Goal: Task Accomplishment & Management: Manage account settings

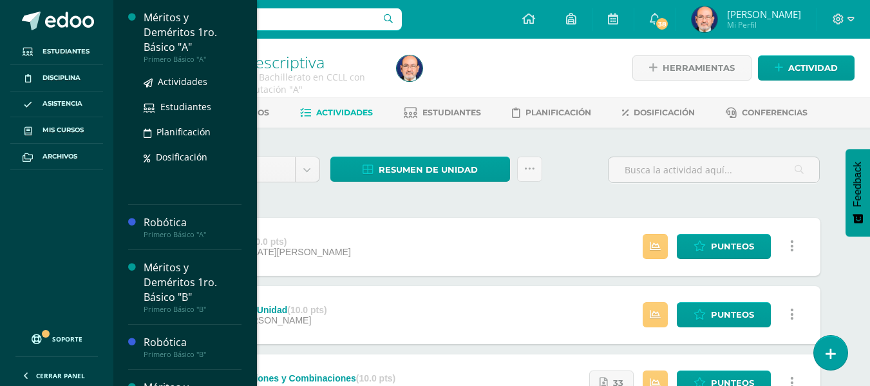
click at [174, 39] on div "Méritos y Deméritos 1ro. Básico "A"" at bounding box center [193, 32] width 98 height 44
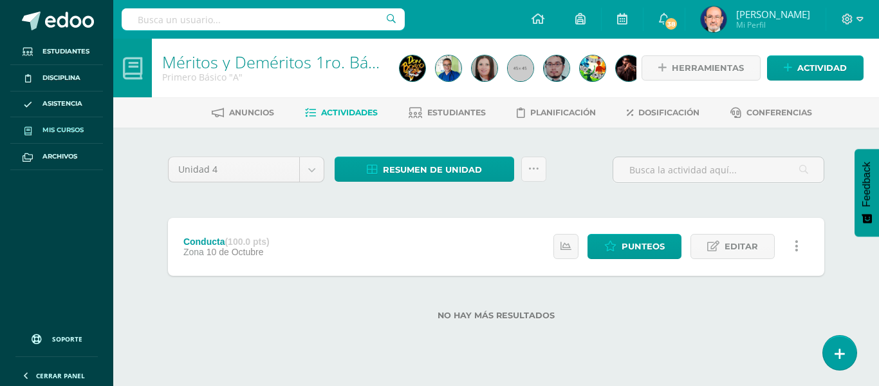
click at [68, 127] on span "Mis cursos" at bounding box center [62, 130] width 41 height 10
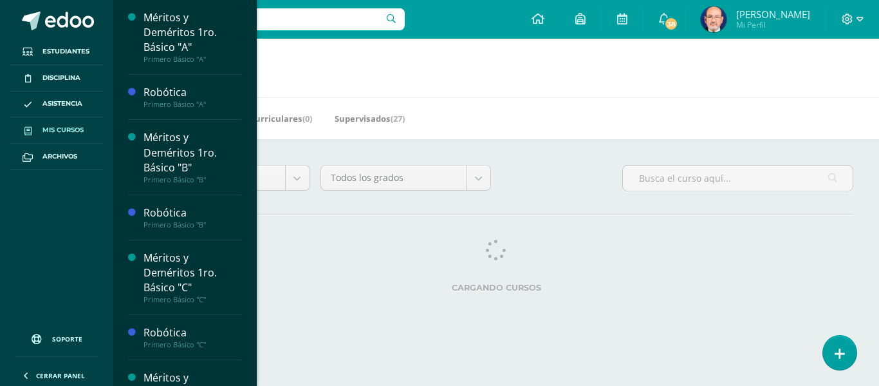
click at [60, 129] on span "Mis cursos" at bounding box center [62, 130] width 41 height 10
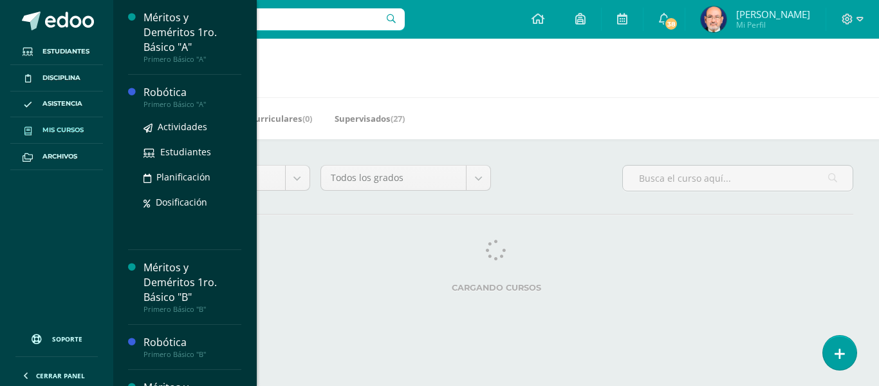
click at [163, 96] on div "Robótica" at bounding box center [193, 92] width 98 height 15
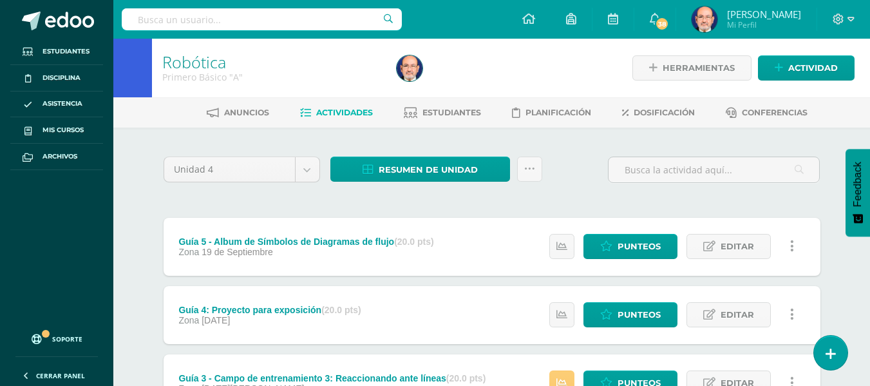
scroll to position [129, 0]
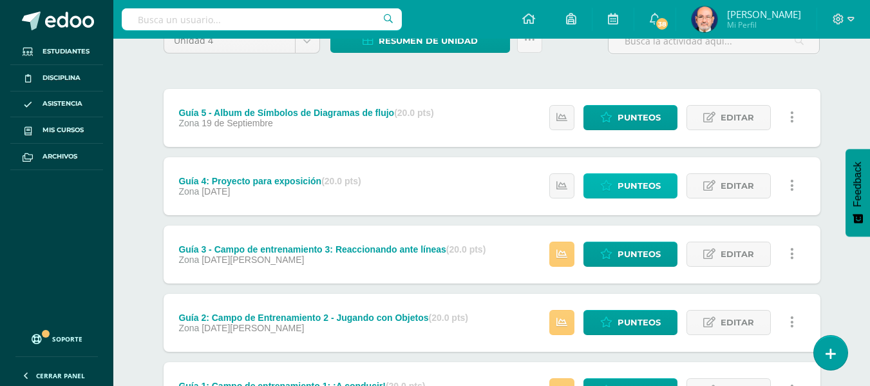
click at [632, 185] on span "Punteos" at bounding box center [638, 186] width 43 height 24
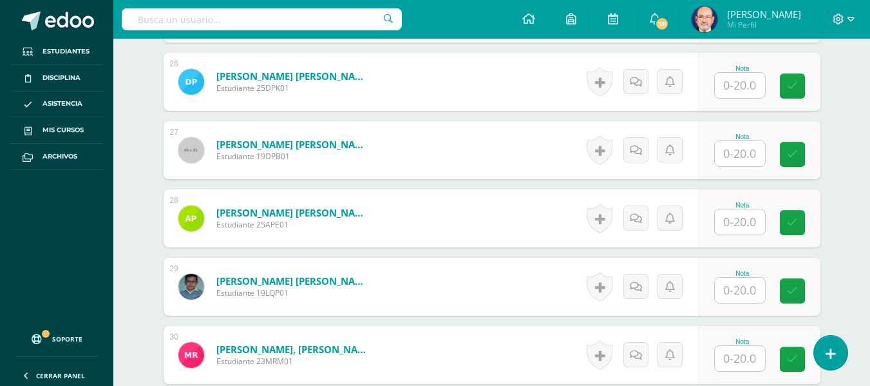
scroll to position [2201, 0]
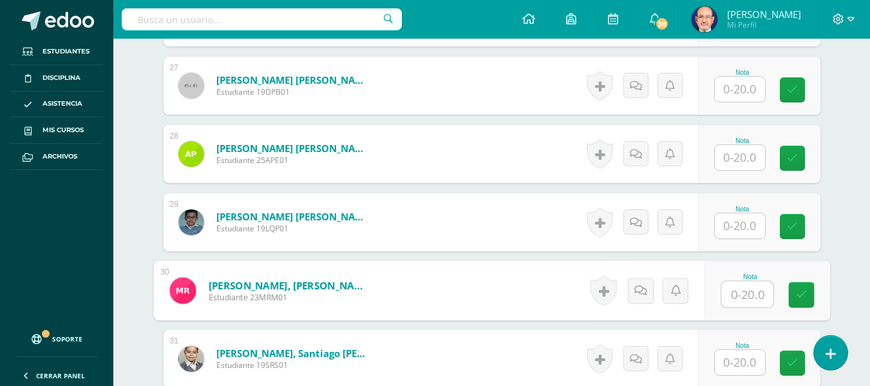
click at [742, 294] on input "text" at bounding box center [746, 294] width 51 height 26
type input "0"
click at [803, 292] on icon at bounding box center [801, 294] width 12 height 11
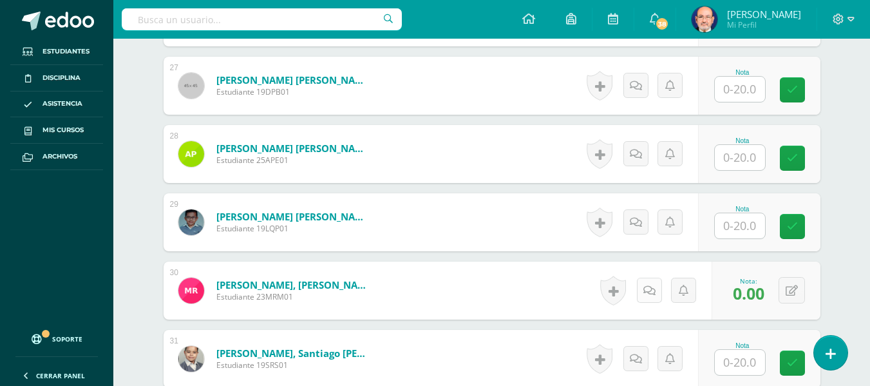
click at [650, 292] on icon at bounding box center [649, 290] width 12 height 11
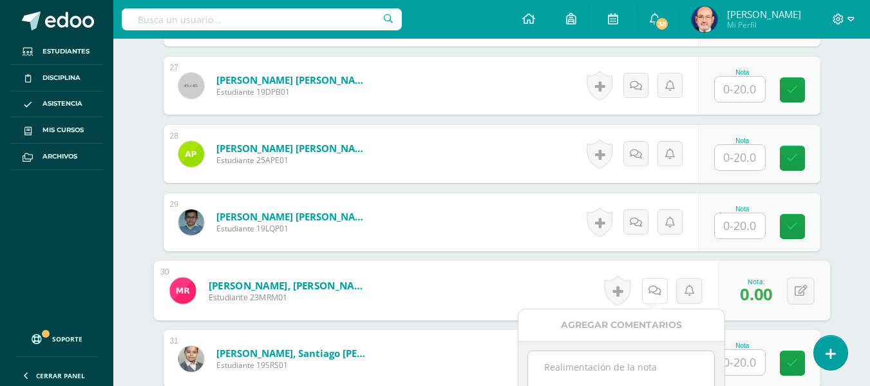
scroll to position [2330, 0]
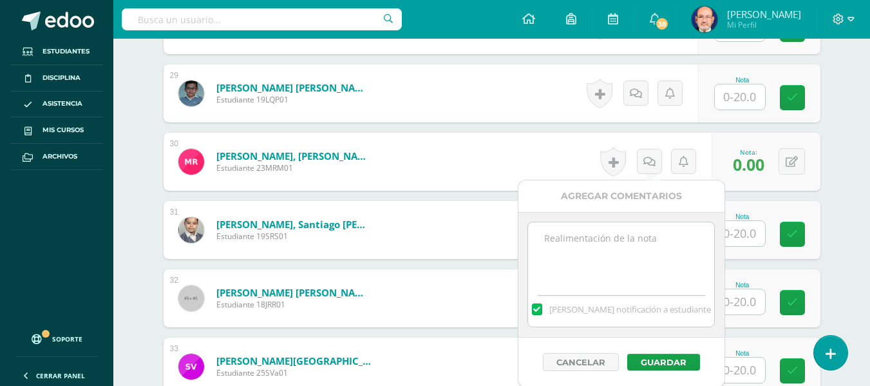
click at [580, 254] on textarea at bounding box center [621, 254] width 186 height 64
type textarea "Con teléfono afuera y no contruyó nada"
click at [666, 360] on button "Guardar" at bounding box center [663, 361] width 73 height 17
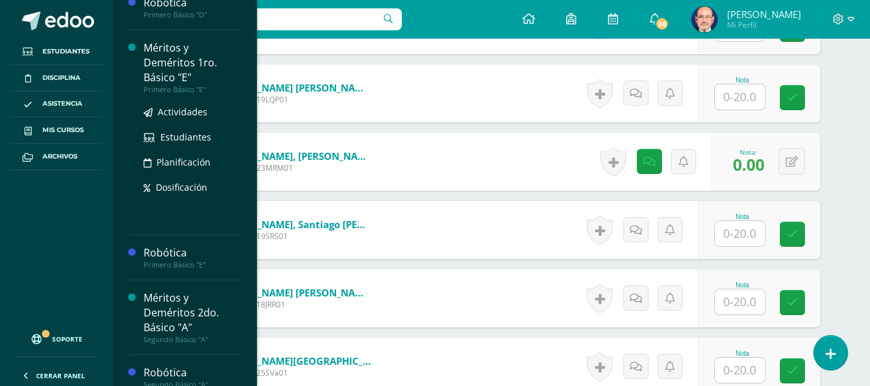
scroll to position [643, 0]
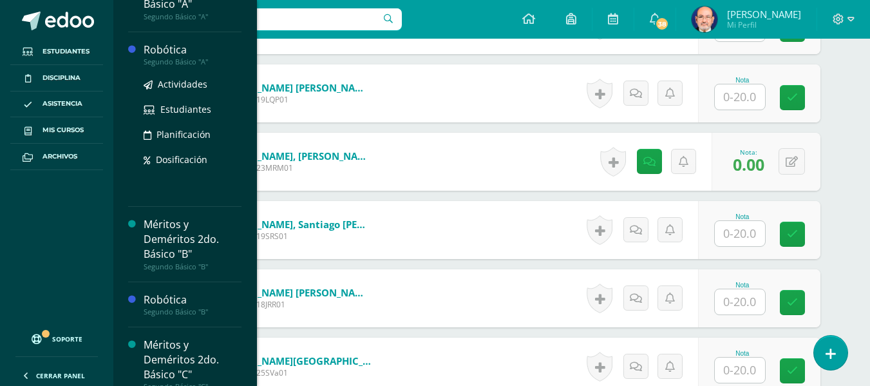
click at [170, 51] on div "Robótica" at bounding box center [193, 49] width 98 height 15
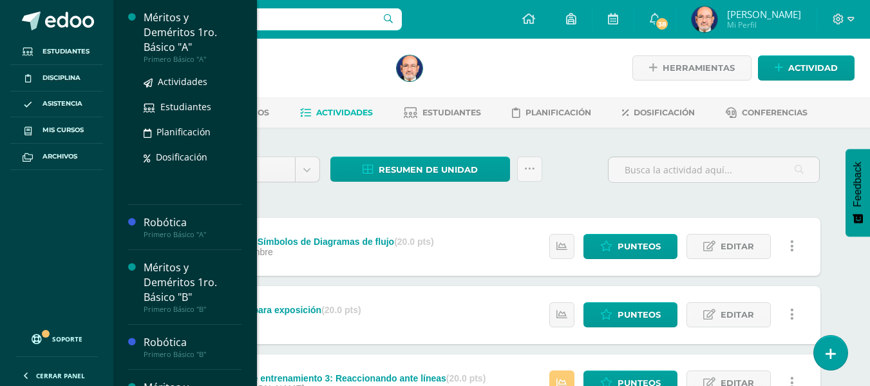
click at [170, 33] on div "Méritos y Deméritos 1ro. Básico "A"" at bounding box center [193, 32] width 98 height 44
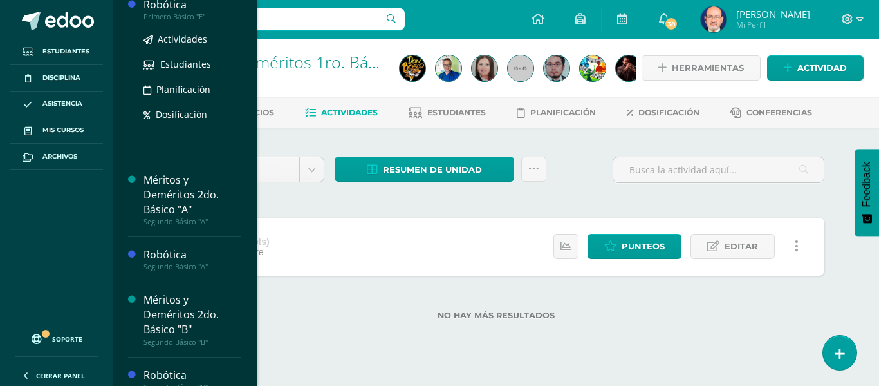
scroll to position [567, 0]
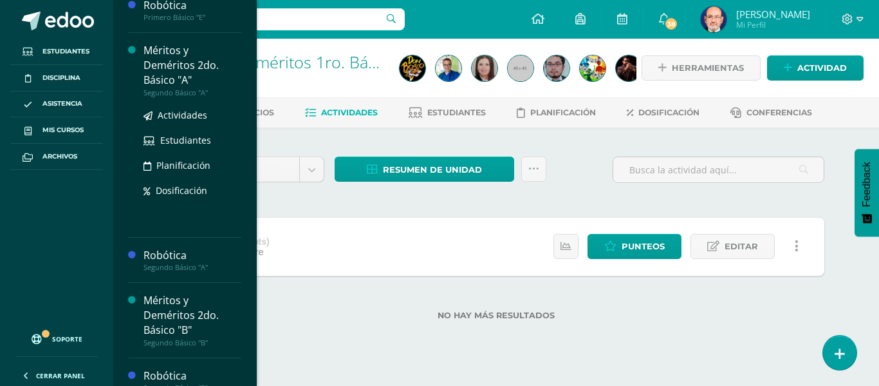
click at [172, 70] on div "Méritos y Deméritos 2do. Básico "A"" at bounding box center [193, 65] width 98 height 44
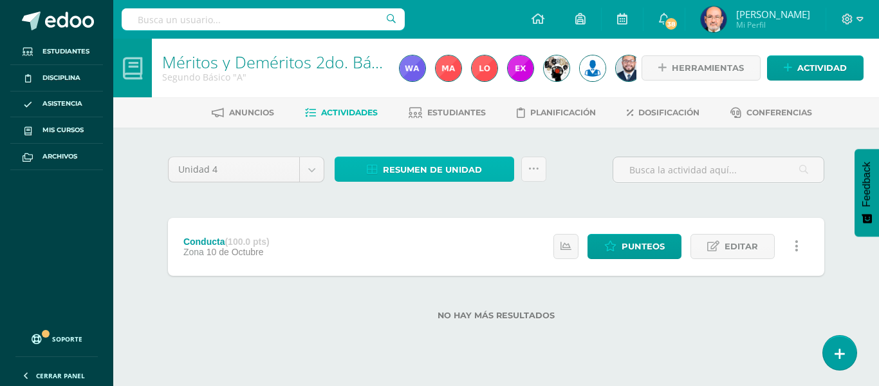
click at [435, 163] on span "Resumen de unidad" at bounding box center [432, 170] width 99 height 24
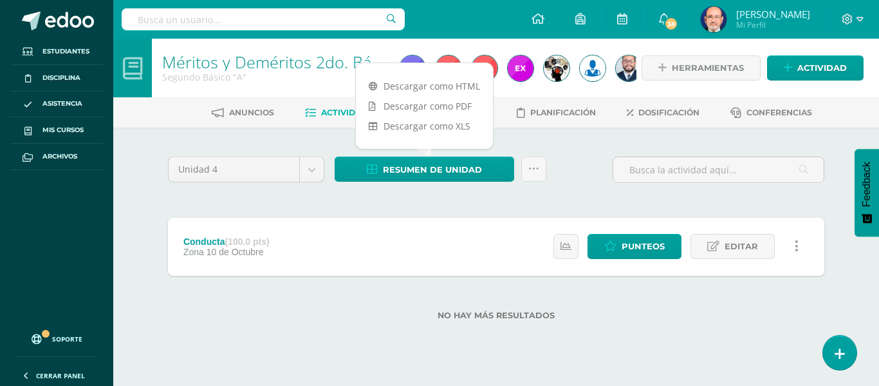
click at [552, 137] on div "Unidad 4 Unidad 1 Unidad 2 Unidad 3 Unidad 4 Resumen de unidad Subir actividade…" at bounding box center [496, 244] width 708 height 234
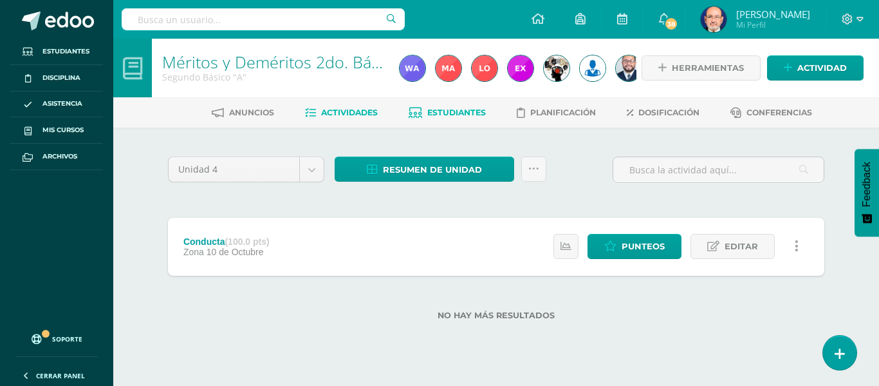
click at [460, 115] on span "Estudiantes" at bounding box center [456, 112] width 59 height 10
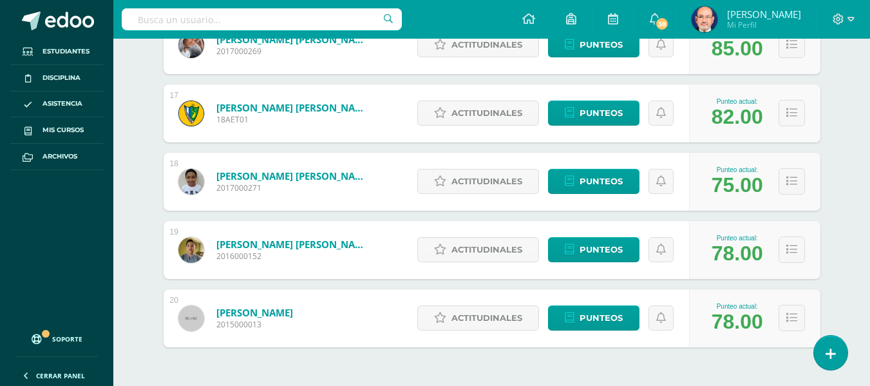
scroll to position [1330, 0]
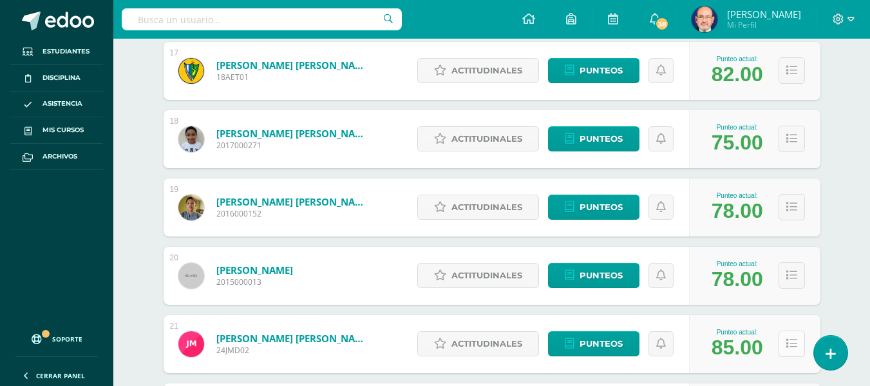
click at [790, 341] on icon at bounding box center [791, 343] width 11 height 11
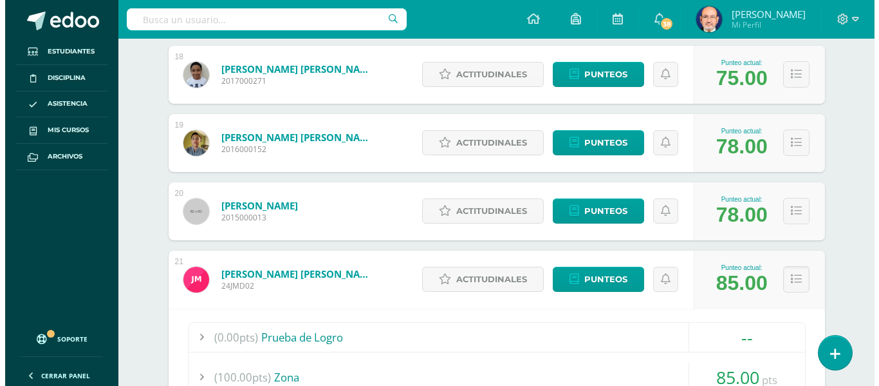
scroll to position [1780, 0]
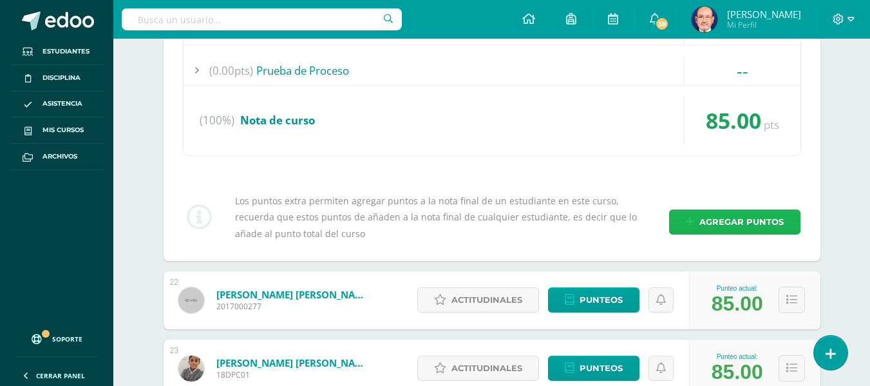
click at [733, 216] on span "Agregar puntos" at bounding box center [741, 222] width 84 height 24
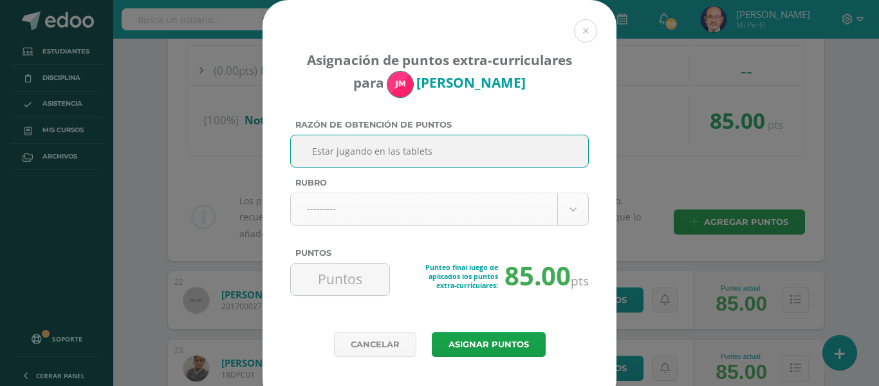
type input "Estar jugando en las tablets"
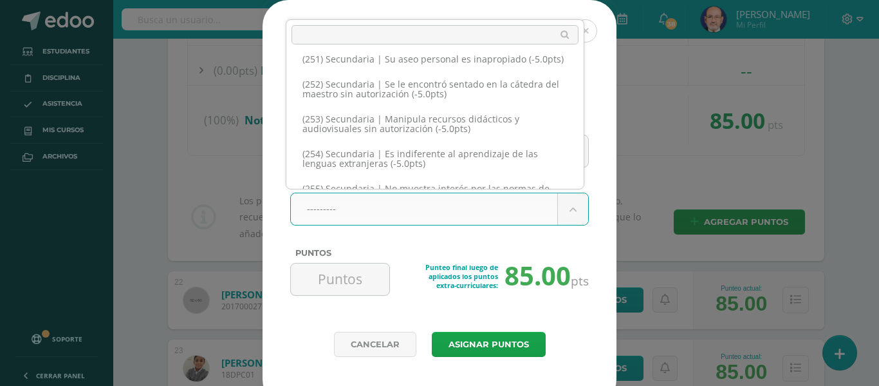
scroll to position [9814, 0]
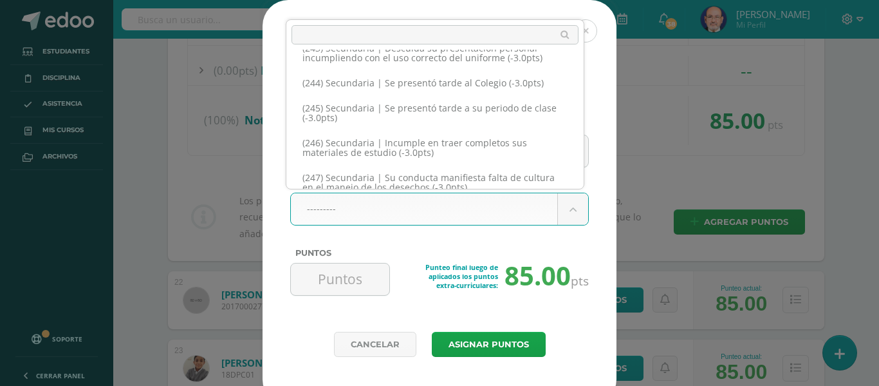
select select "274"
type input "-3"
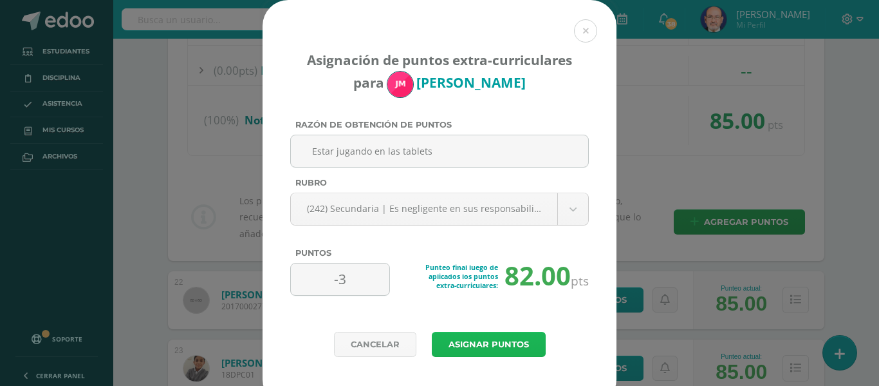
click at [482, 342] on button "Asignar puntos" at bounding box center [489, 343] width 114 height 25
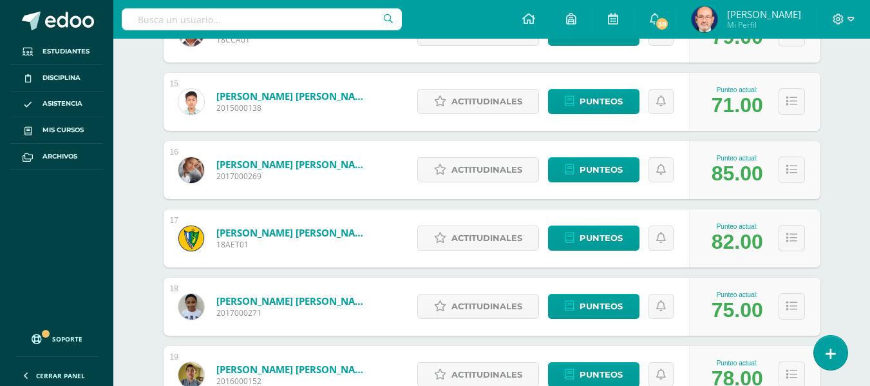
scroll to position [1291, 0]
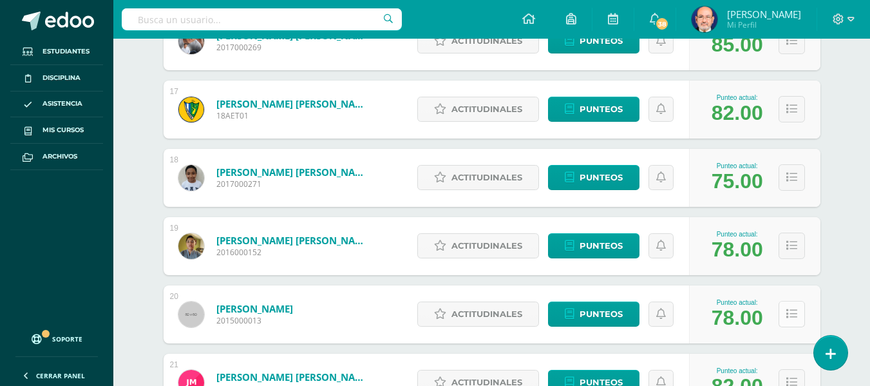
click at [794, 313] on icon at bounding box center [791, 313] width 11 height 11
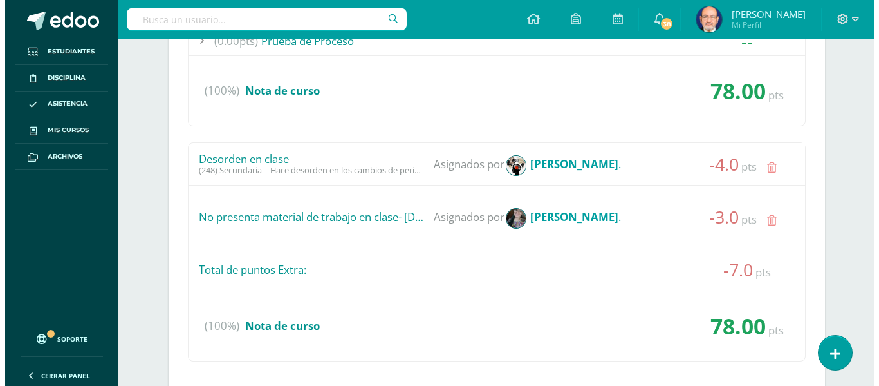
scroll to position [1806, 0]
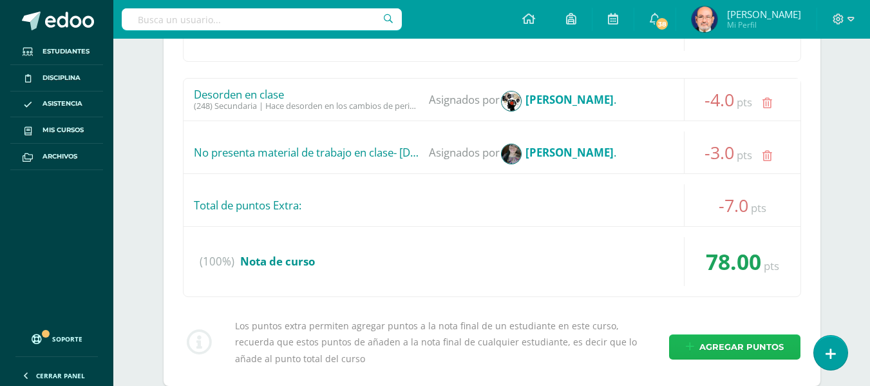
click at [726, 348] on span "Agregar puntos" at bounding box center [741, 347] width 84 height 24
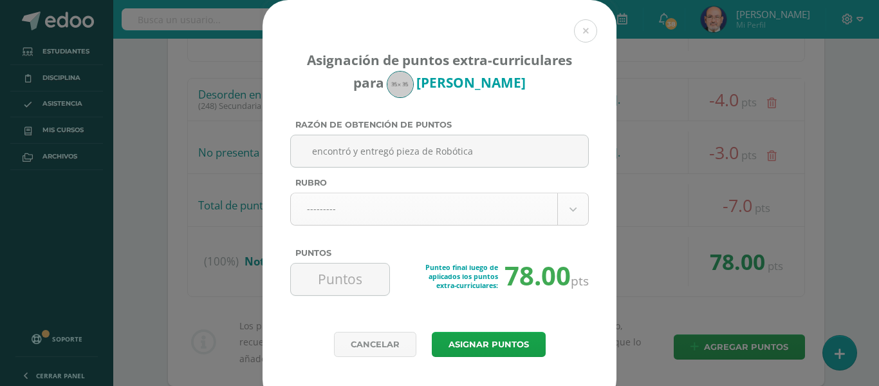
type input "encontró y entregó pieza de Robótica"
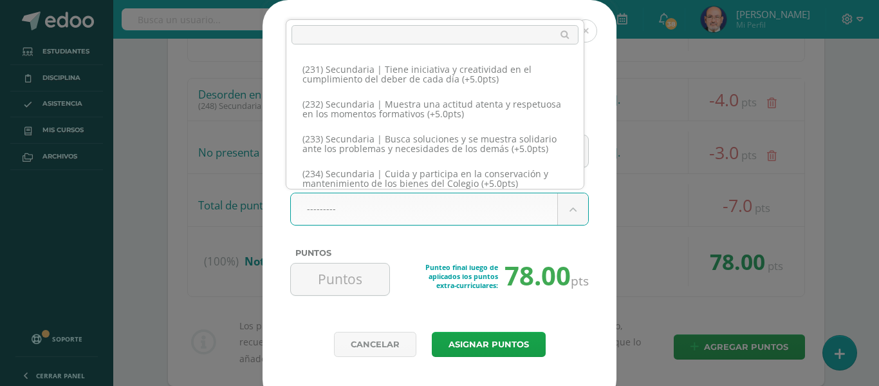
scroll to position [9450, 0]
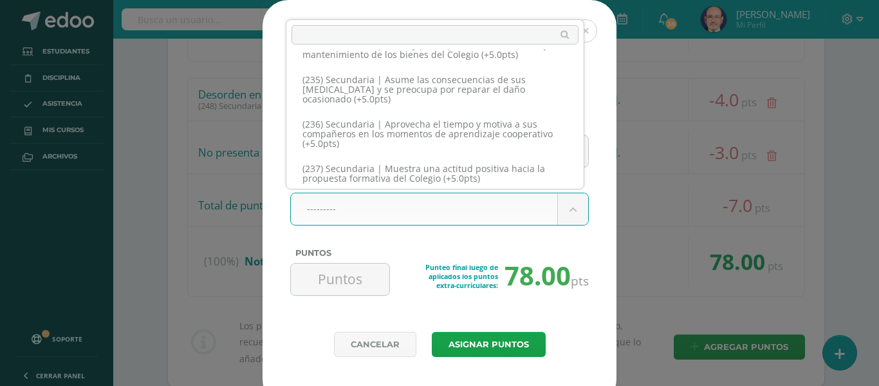
select select "265"
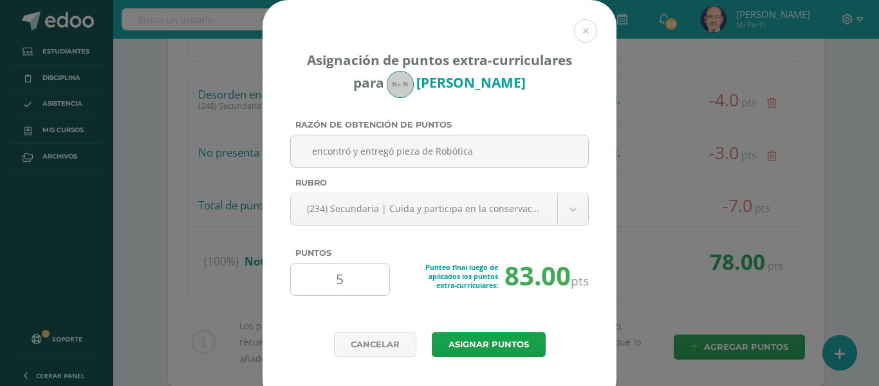
click at [334, 278] on input "5" at bounding box center [340, 279] width 88 height 32
type input "2"
click at [473, 342] on button "Asignar puntos" at bounding box center [489, 343] width 114 height 25
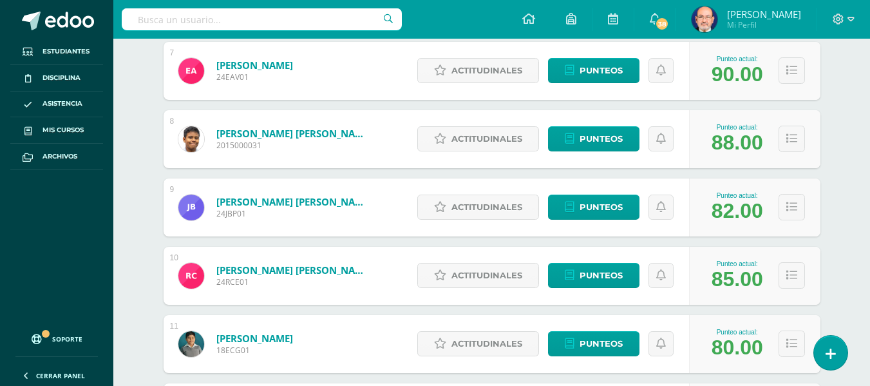
scroll to position [841, 0]
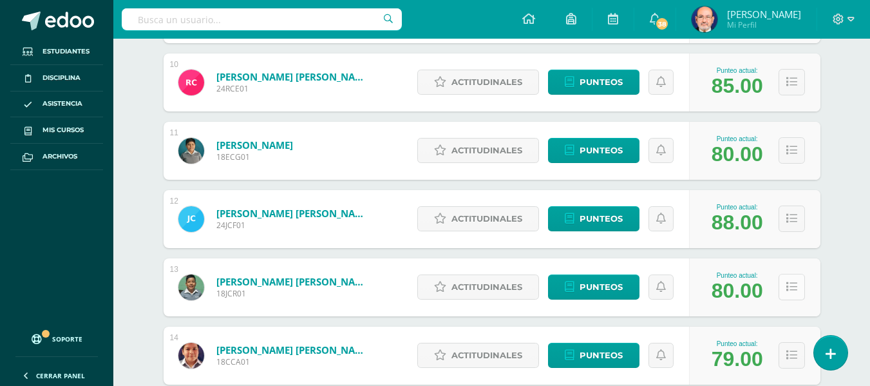
click at [794, 287] on icon at bounding box center [791, 286] width 11 height 11
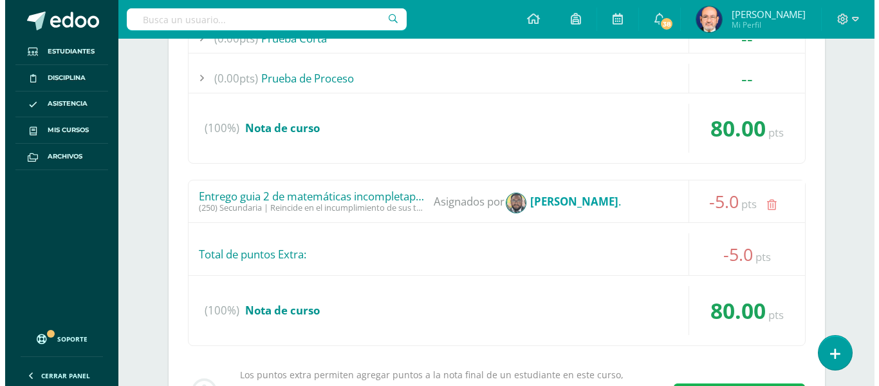
scroll to position [1420, 0]
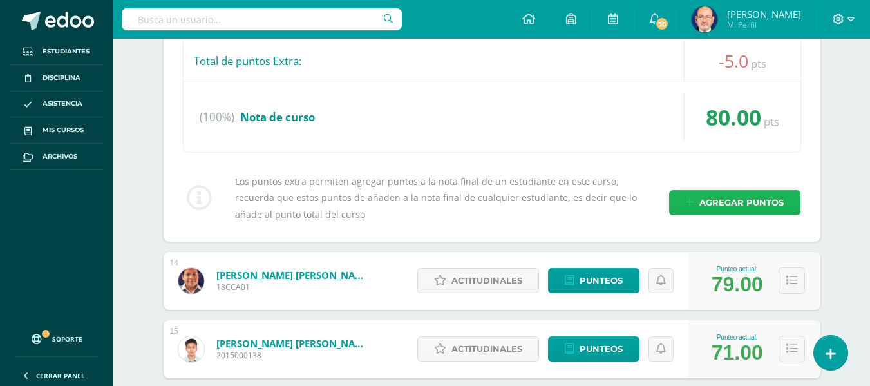
click at [715, 205] on span "Agregar puntos" at bounding box center [741, 203] width 84 height 24
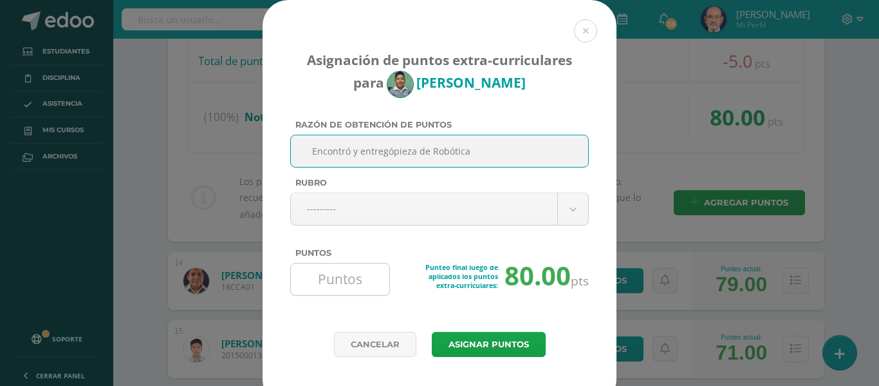
type input "Encontró y entregópieza de Robótica"
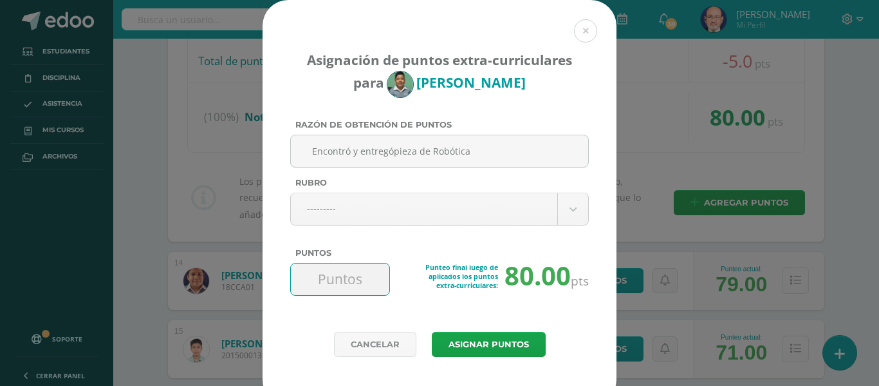
click at [354, 280] on input "Puntos" at bounding box center [340, 279] width 88 height 32
click at [444, 214] on body "Asignación de puntos extra-curriculares para Jeremy Conde Razón de obtención de…" at bounding box center [439, 238] width 879 height 3316
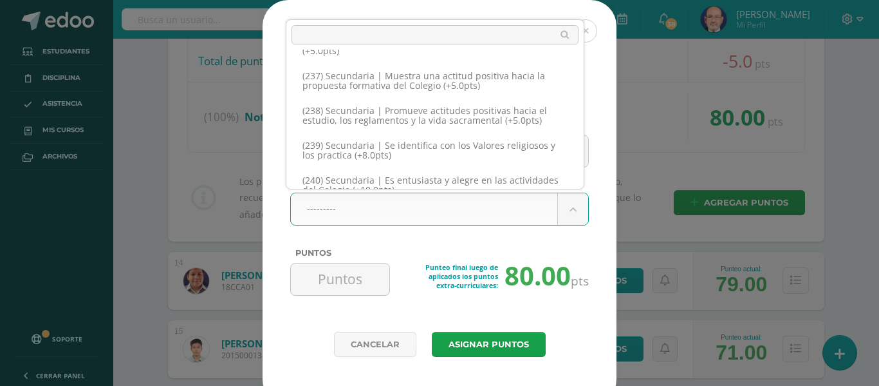
scroll to position [9478, 0]
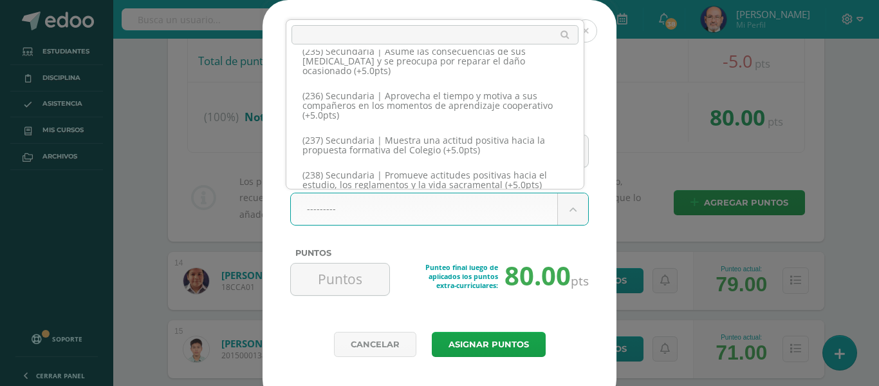
select select "265"
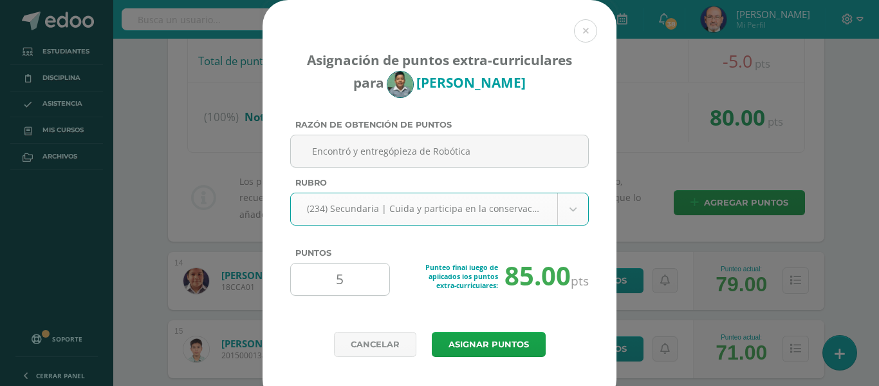
click input "5"
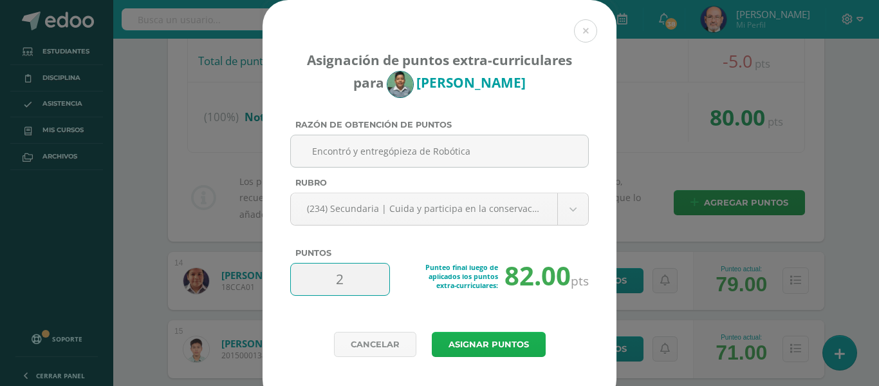
type input "2"
click button "Asignar puntos"
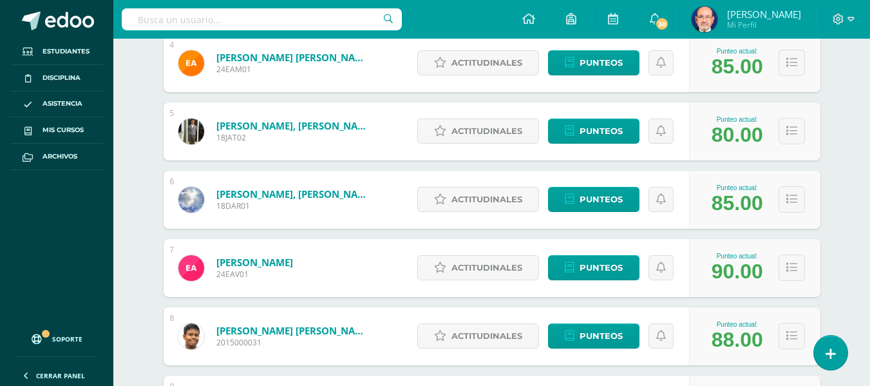
scroll to position [644, 0]
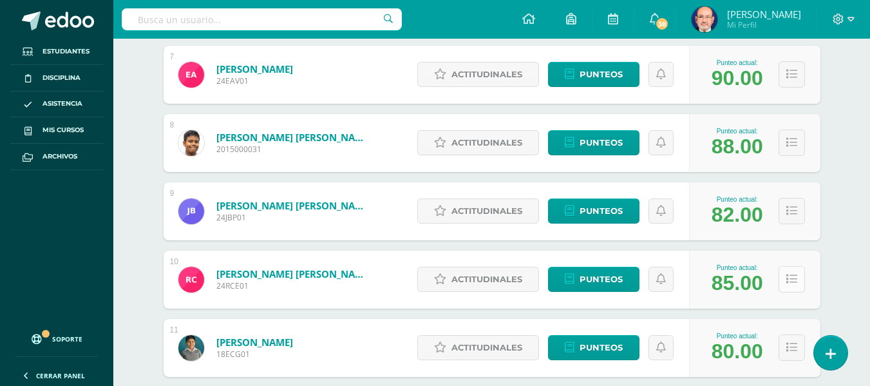
click at [796, 283] on button at bounding box center [791, 279] width 26 height 26
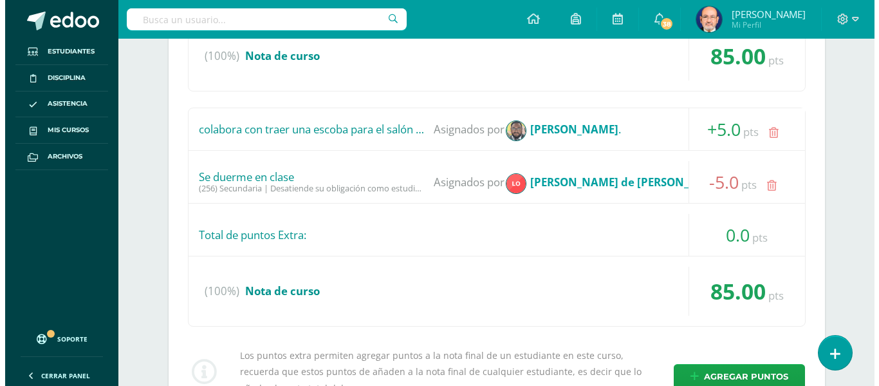
scroll to position [1223, 0]
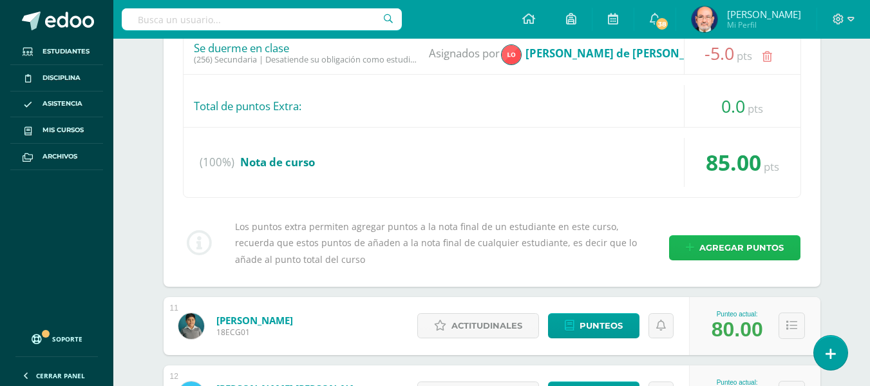
click at [733, 246] on span "Agregar puntos" at bounding box center [741, 248] width 84 height 24
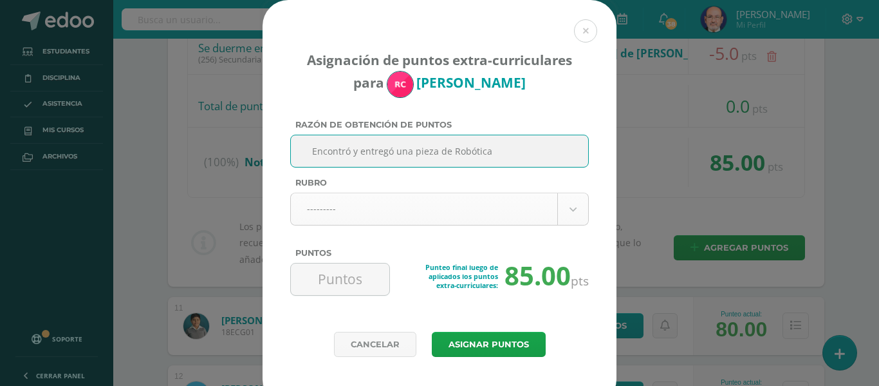
type input "Encontró y entregó una pieza de Robótica"
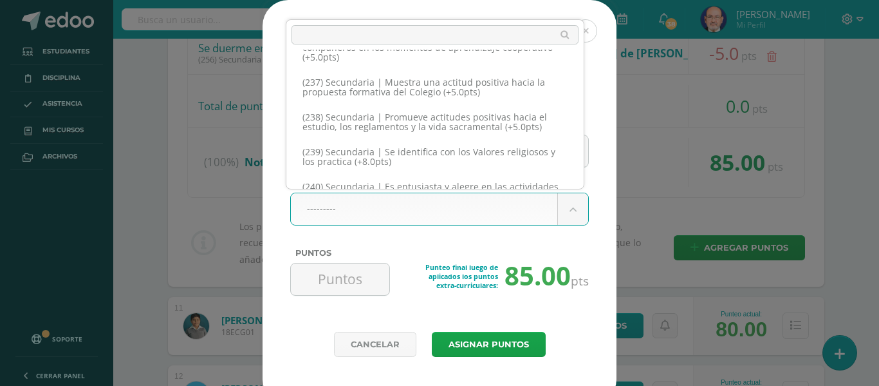
scroll to position [9472, 0]
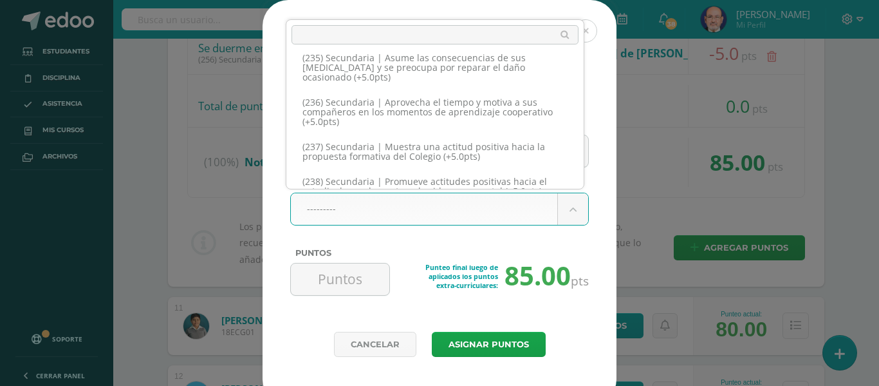
select select "265"
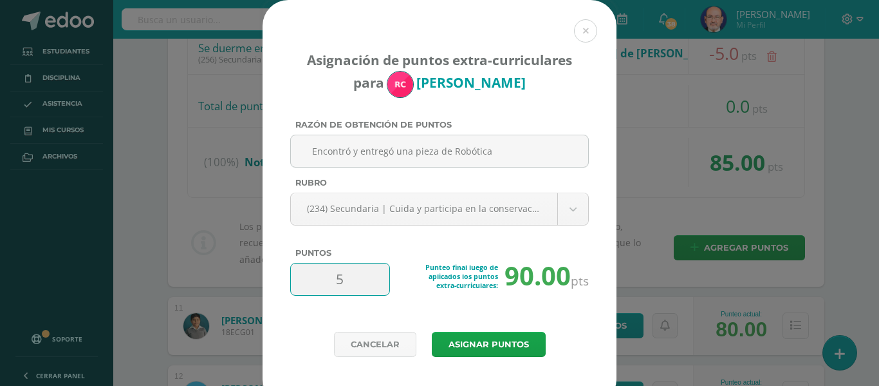
drag, startPoint x: 341, startPoint y: 283, endPoint x: 301, endPoint y: 279, distance: 40.0
click at [301, 279] on input "5" at bounding box center [340, 279] width 88 height 32
type input "2"
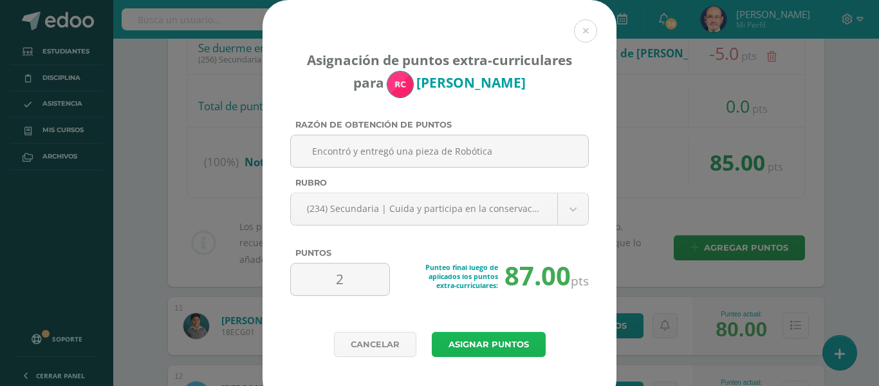
click at [501, 346] on button "Asignar puntos" at bounding box center [489, 343] width 114 height 25
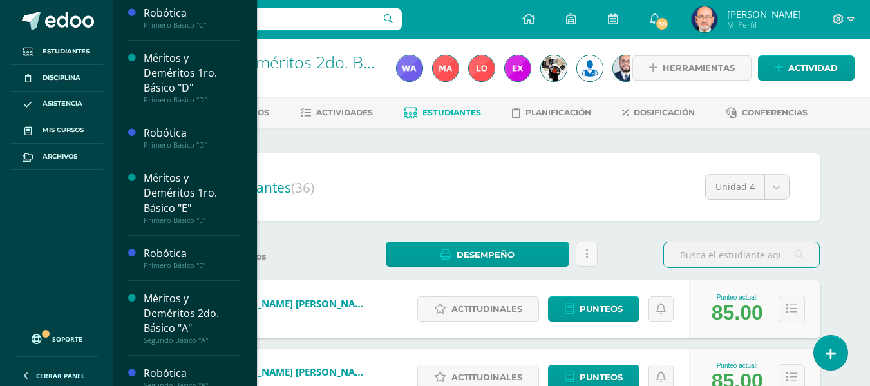
scroll to position [385, 0]
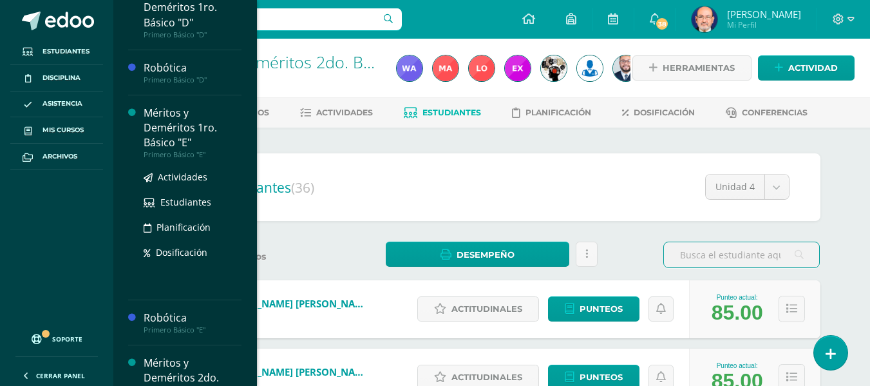
click at [181, 122] on div "Méritos y Deméritos 1ro. Básico "E"" at bounding box center [193, 128] width 98 height 44
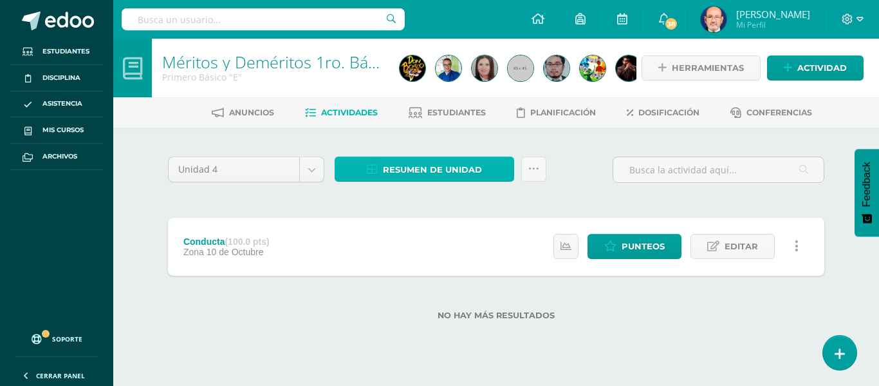
click at [429, 165] on span "Resumen de unidad" at bounding box center [432, 170] width 99 height 24
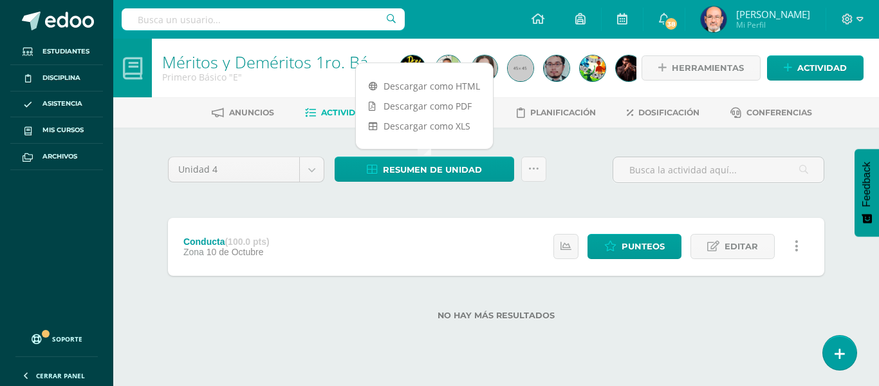
click at [542, 135] on div "Unidad 4 Unidad 1 Unidad 2 Unidad 3 Unidad 4 Resumen de unidad Subir actividade…" at bounding box center [496, 244] width 708 height 234
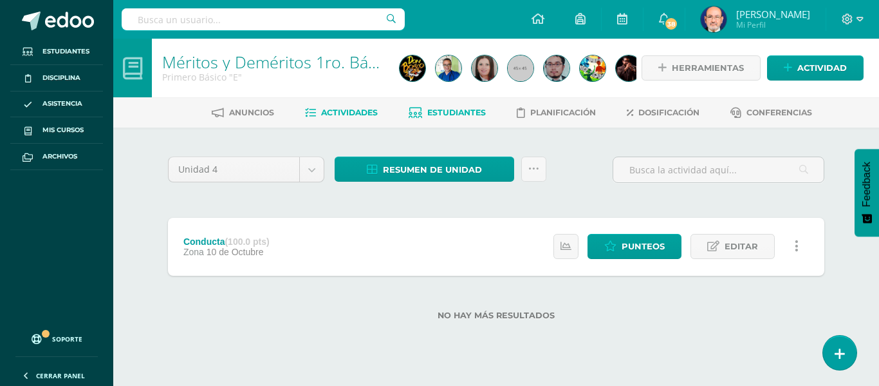
click at [460, 112] on span "Estudiantes" at bounding box center [456, 112] width 59 height 10
